Goal: Information Seeking & Learning: Understand process/instructions

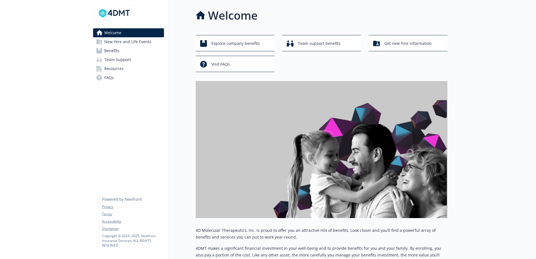
click at [148, 42] on span "New Hire and Life Events" at bounding box center [127, 41] width 47 height 9
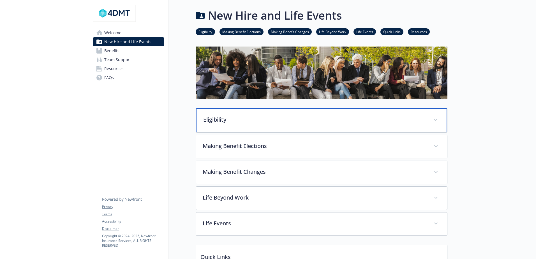
click at [211, 118] on p "Eligibility" at bounding box center [314, 119] width 223 height 8
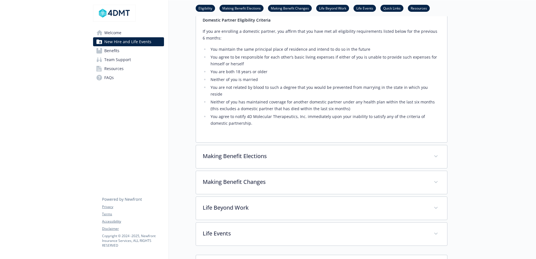
scroll to position [364, 0]
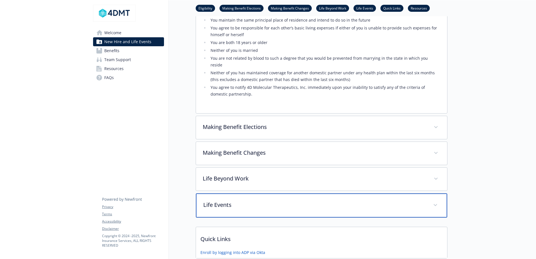
click at [262, 201] on p "Life Events" at bounding box center [314, 205] width 223 height 8
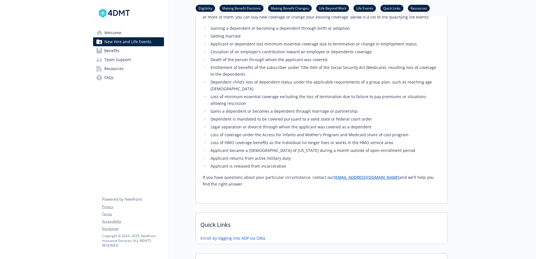
scroll to position [583, 0]
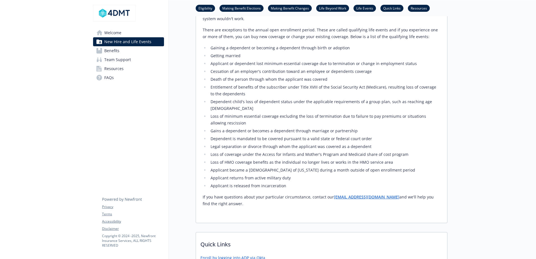
click at [296, 10] on link "Making Benefit Changes" at bounding box center [290, 7] width 44 height 5
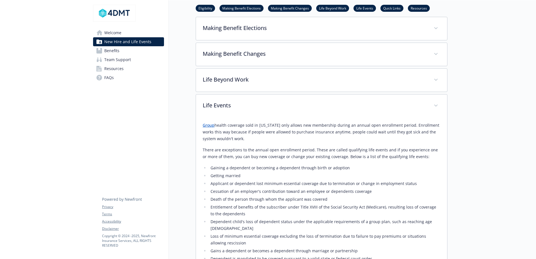
scroll to position [461, 4]
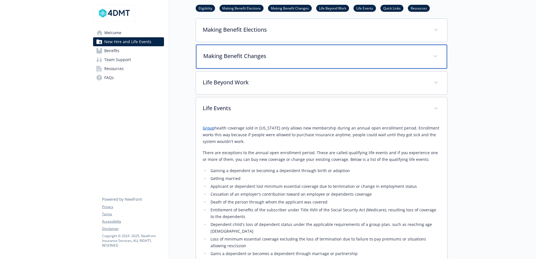
click at [250, 52] on p "Making Benefit Changes" at bounding box center [314, 56] width 223 height 8
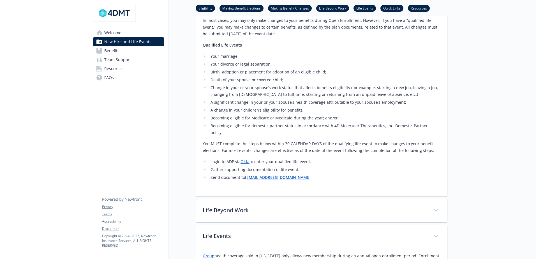
scroll to position [517, 4]
